Goal: Find specific page/section: Find specific page/section

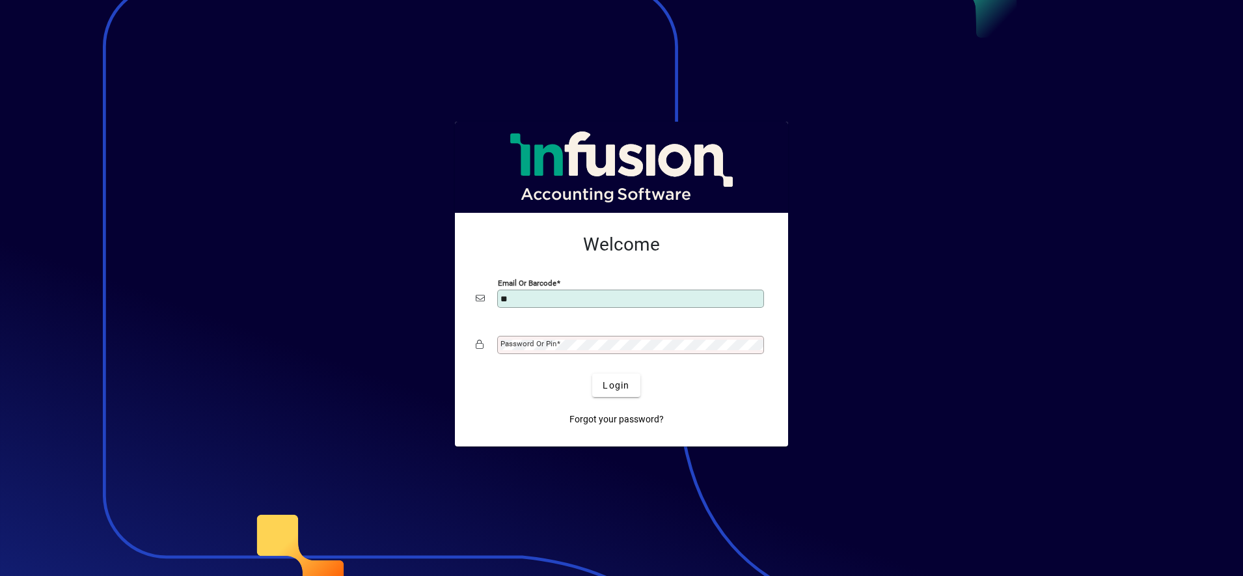
type input "**********"
click at [598, 375] on span "submit" at bounding box center [615, 385] width 47 height 31
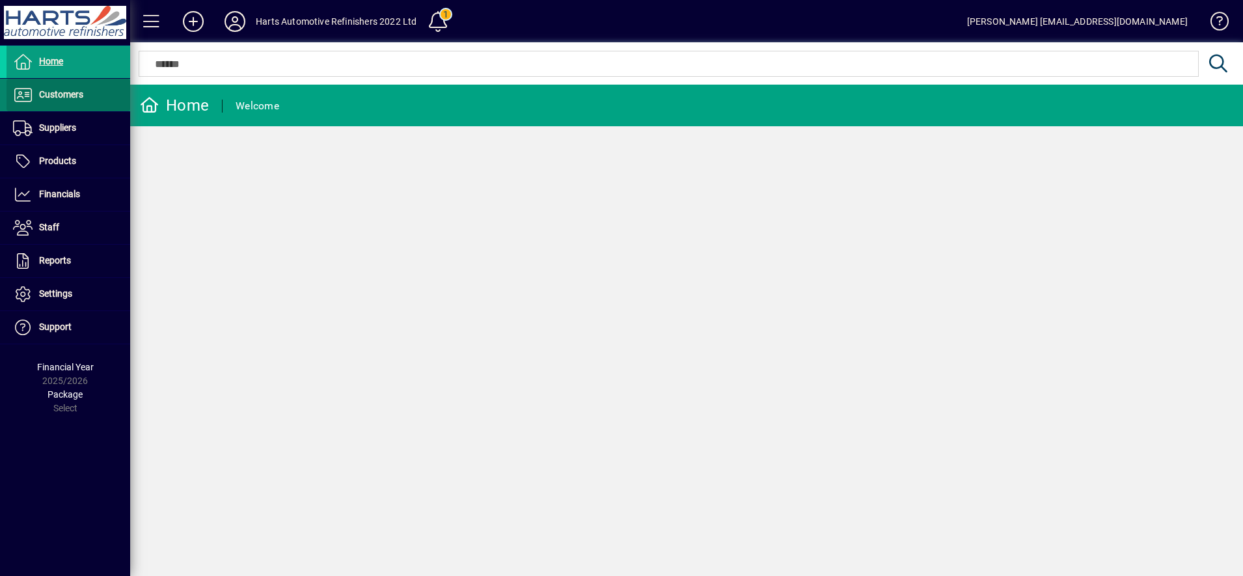
click at [64, 101] on span "Customers" at bounding box center [45, 95] width 77 height 16
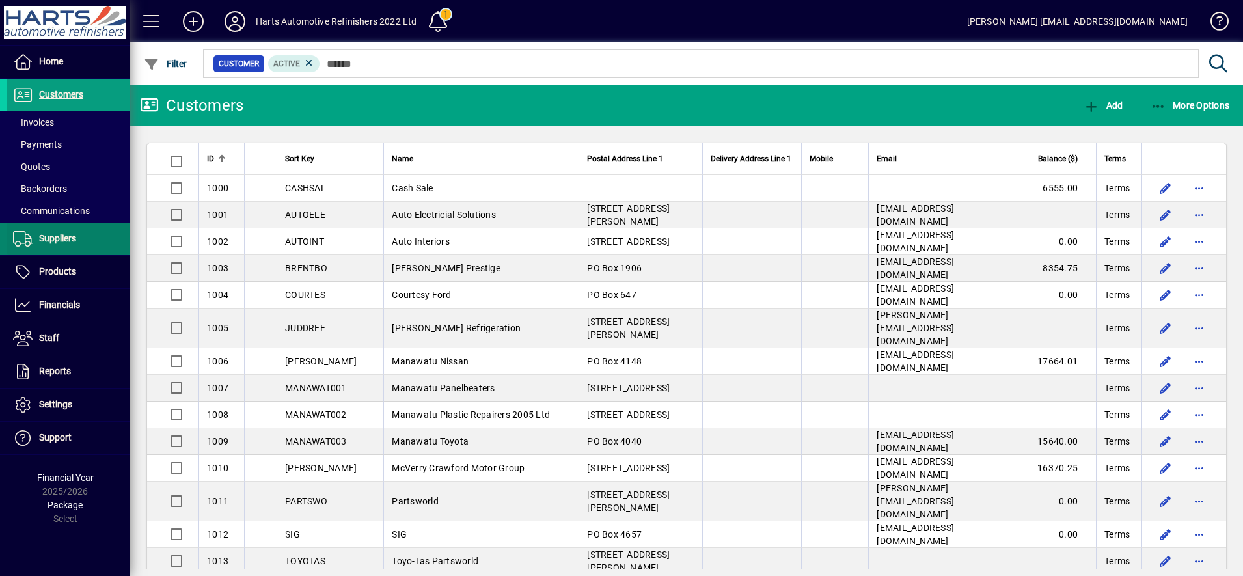
click at [47, 239] on span "Suppliers" at bounding box center [57, 238] width 37 height 10
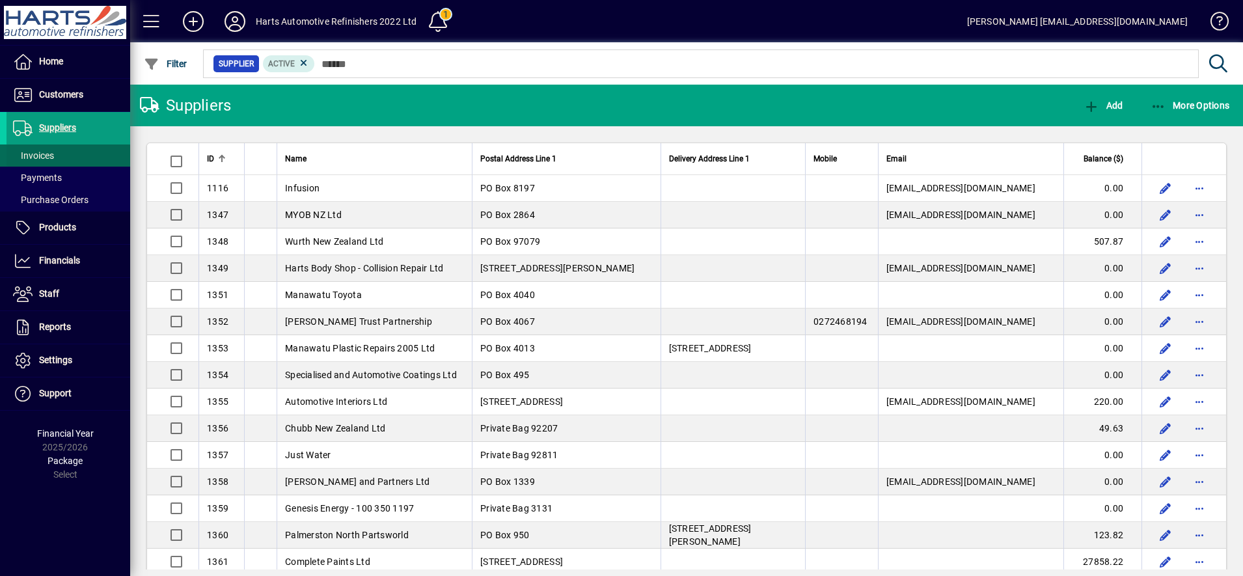
click at [61, 155] on span at bounding box center [69, 155] width 124 height 31
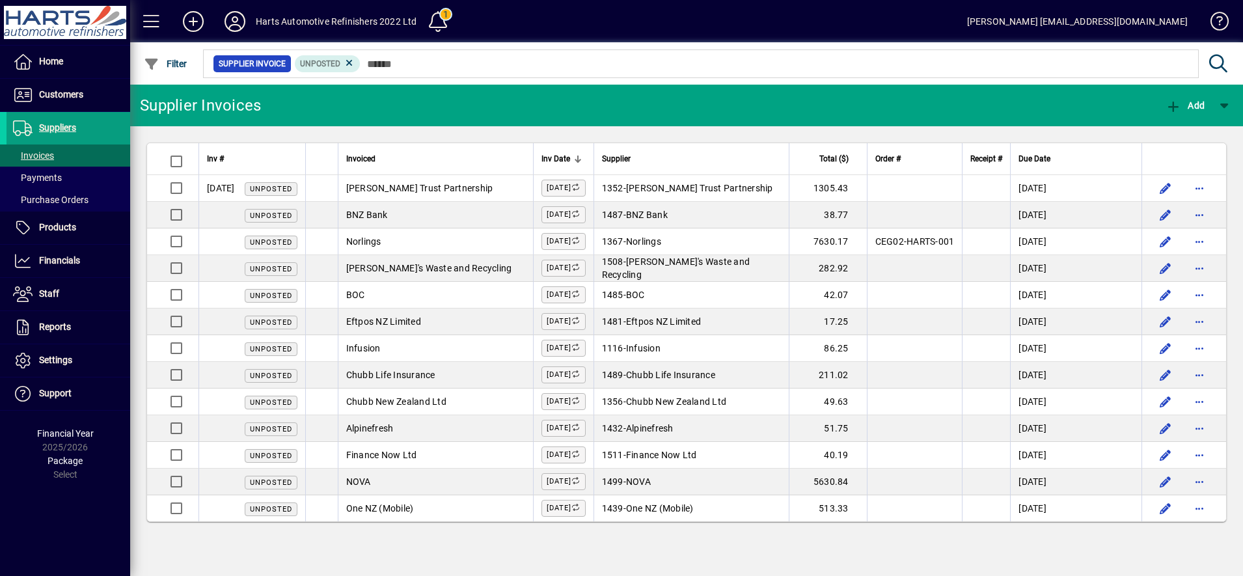
drag, startPoint x: 347, startPoint y: 63, endPoint x: 368, endPoint y: 64, distance: 20.8
click at [346, 63] on icon at bounding box center [350, 63] width 12 height 12
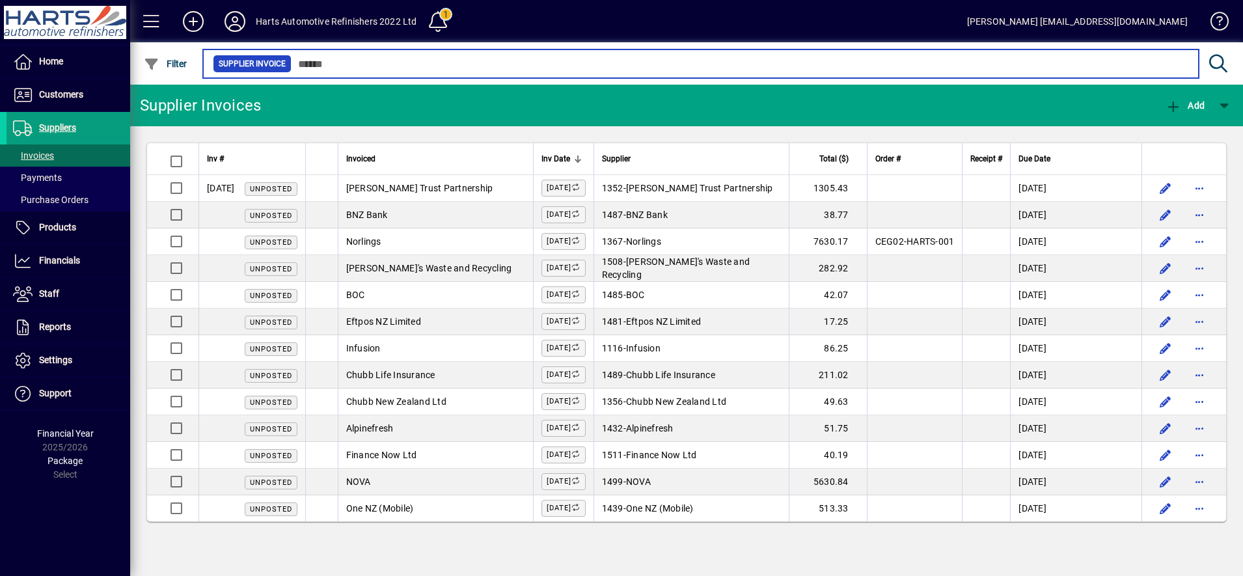
click at [377, 64] on input "text" at bounding box center [739, 64] width 897 height 18
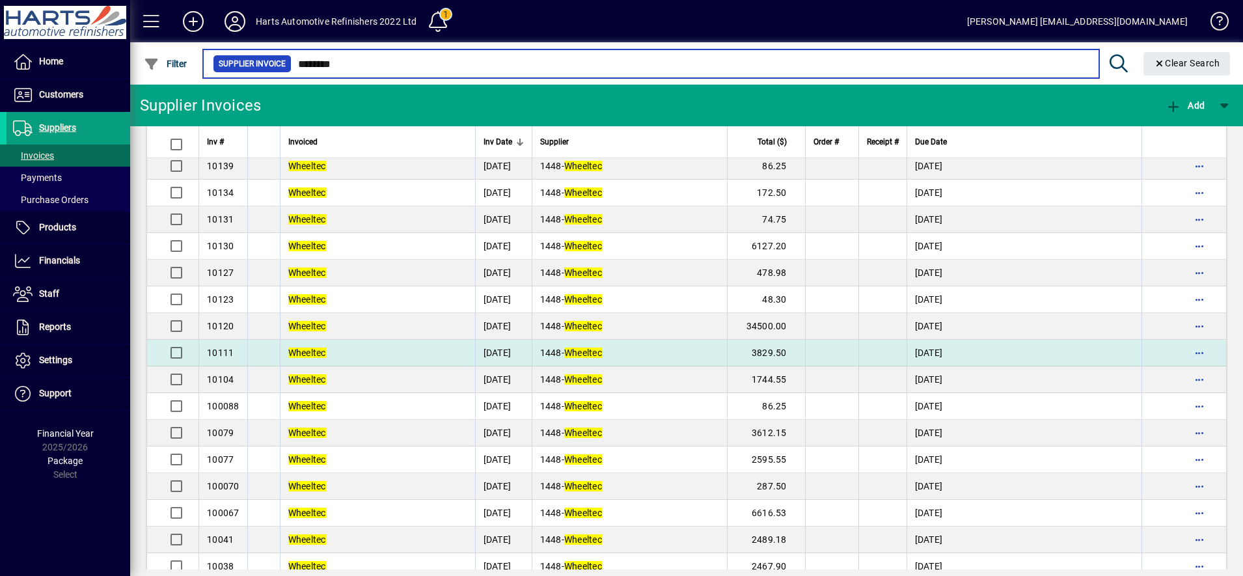
scroll to position [662, 0]
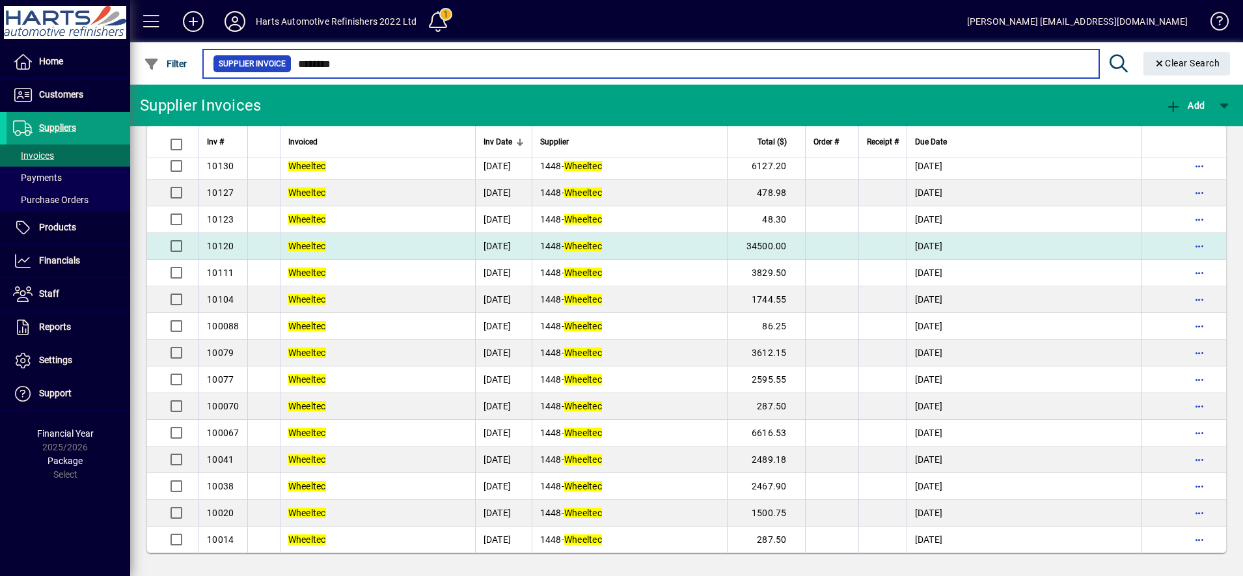
type input "********"
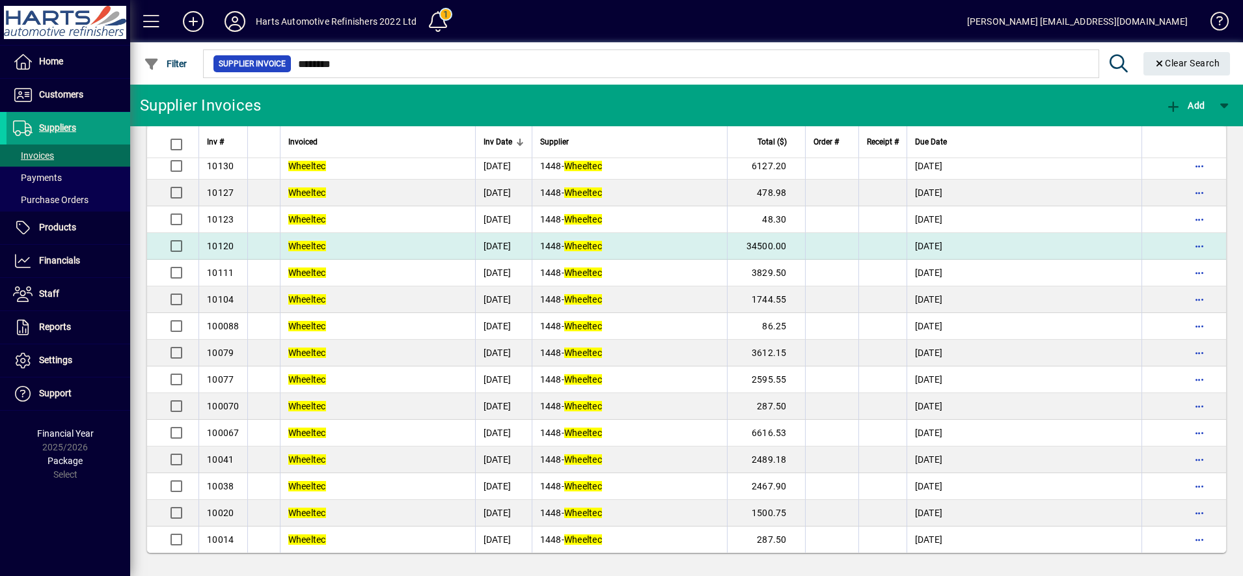
click at [712, 251] on td "1448 - Wheeltec" at bounding box center [629, 246] width 195 height 27
